Goal: Find specific page/section: Find specific page/section

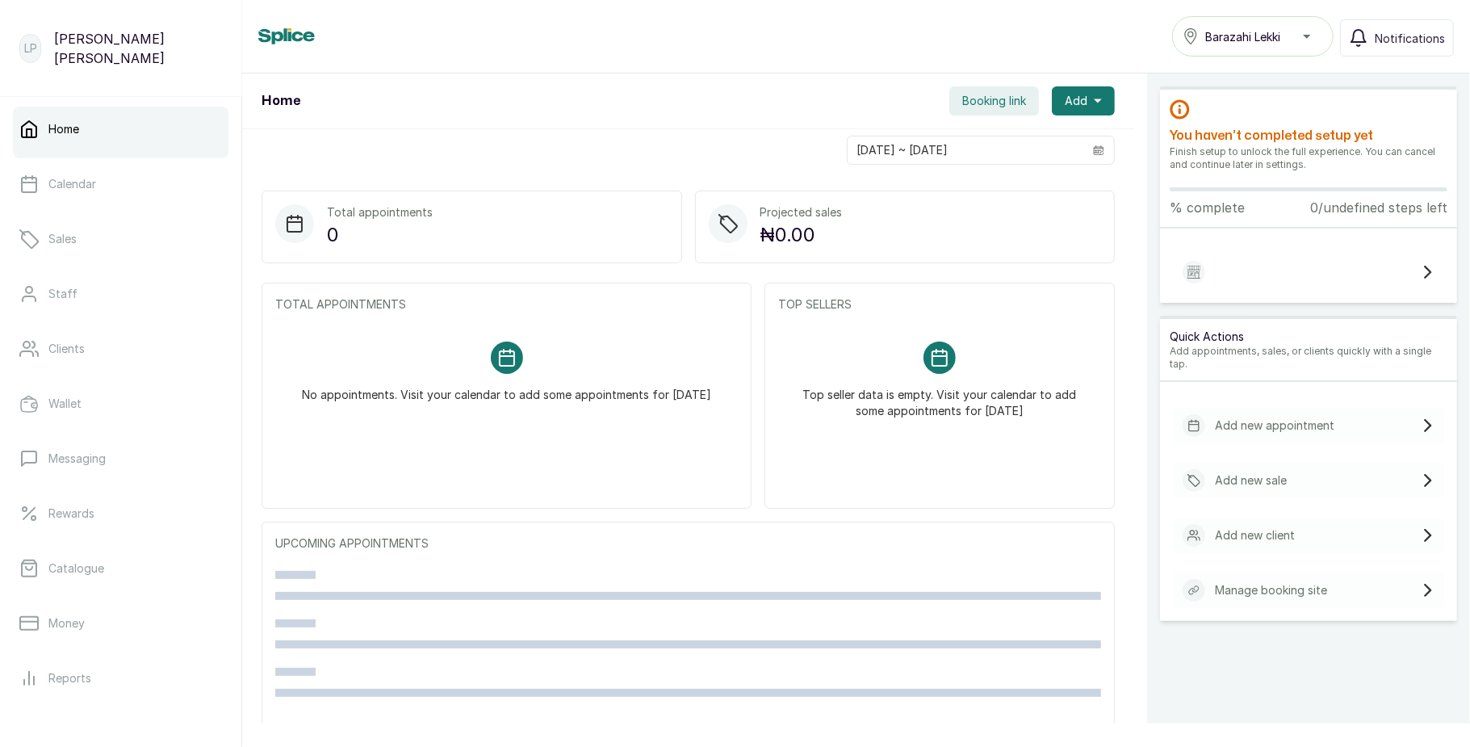
click at [1213, 31] on span "Barazahi Lekki" at bounding box center [1242, 36] width 75 height 17
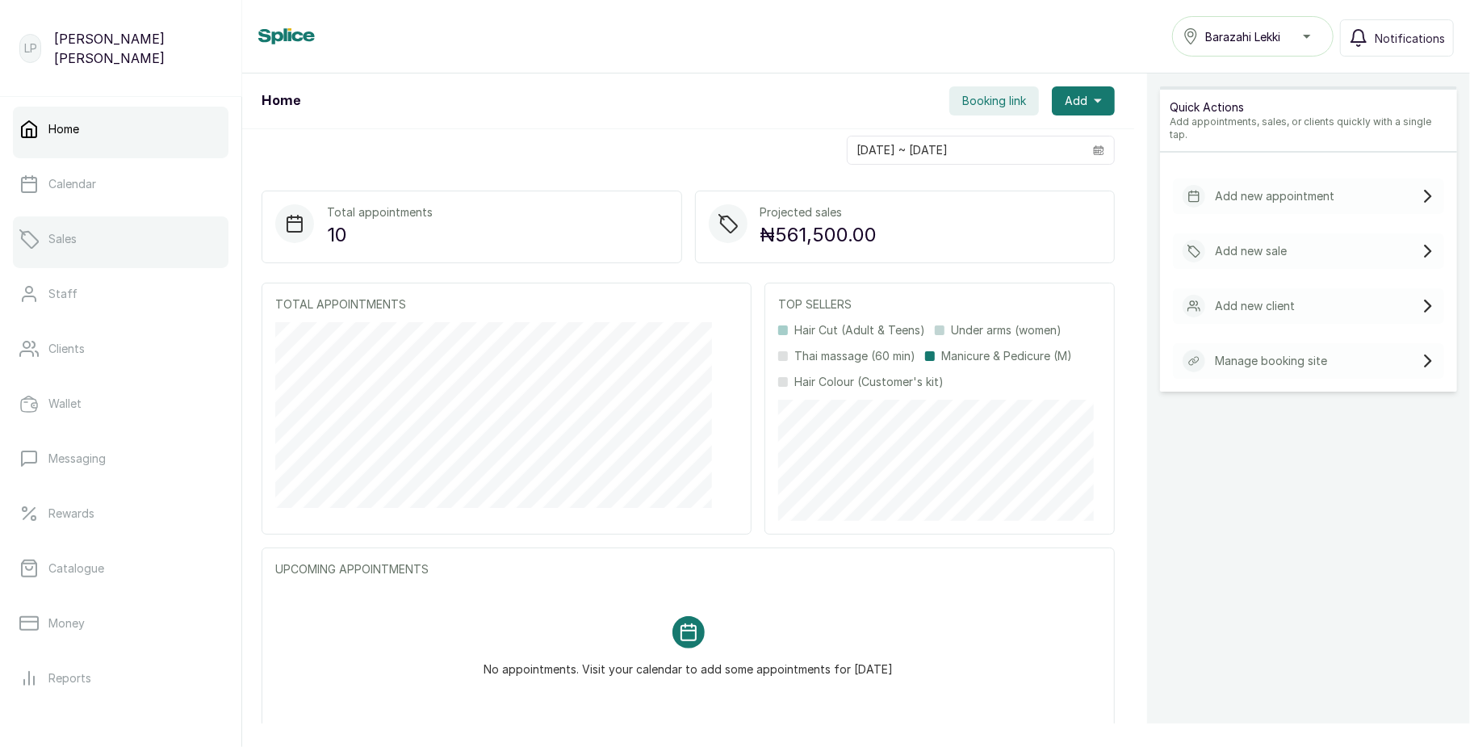
click at [60, 240] on p "Sales" at bounding box center [62, 239] width 28 height 16
